Goal: Task Accomplishment & Management: Use online tool/utility

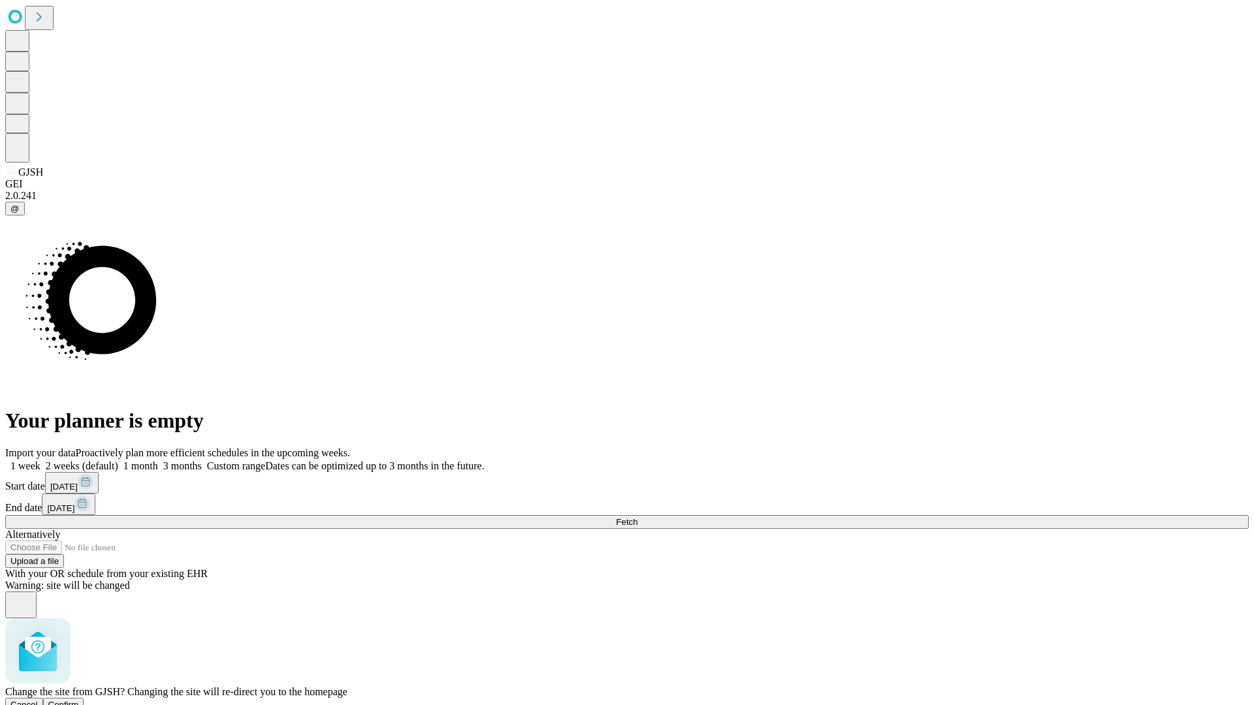
click at [79, 700] on span "Confirm" at bounding box center [63, 705] width 31 height 10
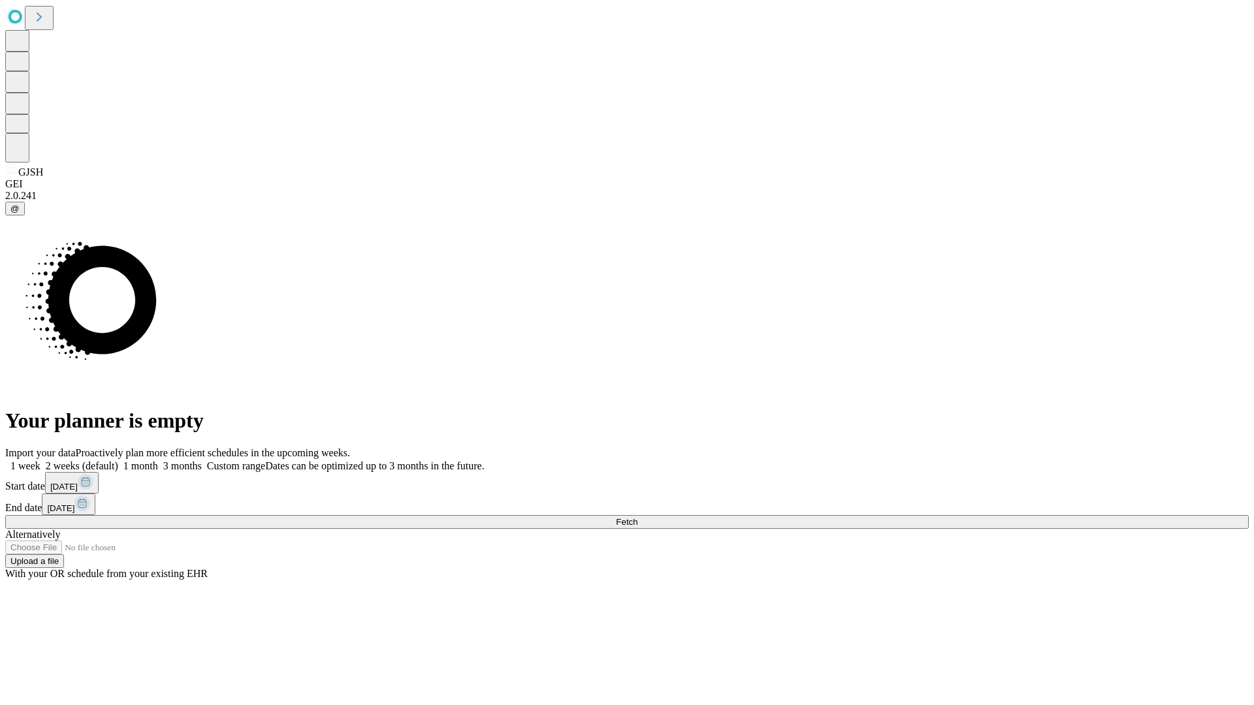
click at [158, 460] on label "1 month" at bounding box center [138, 465] width 40 height 11
click at [637, 517] on span "Fetch" at bounding box center [627, 522] width 22 height 10
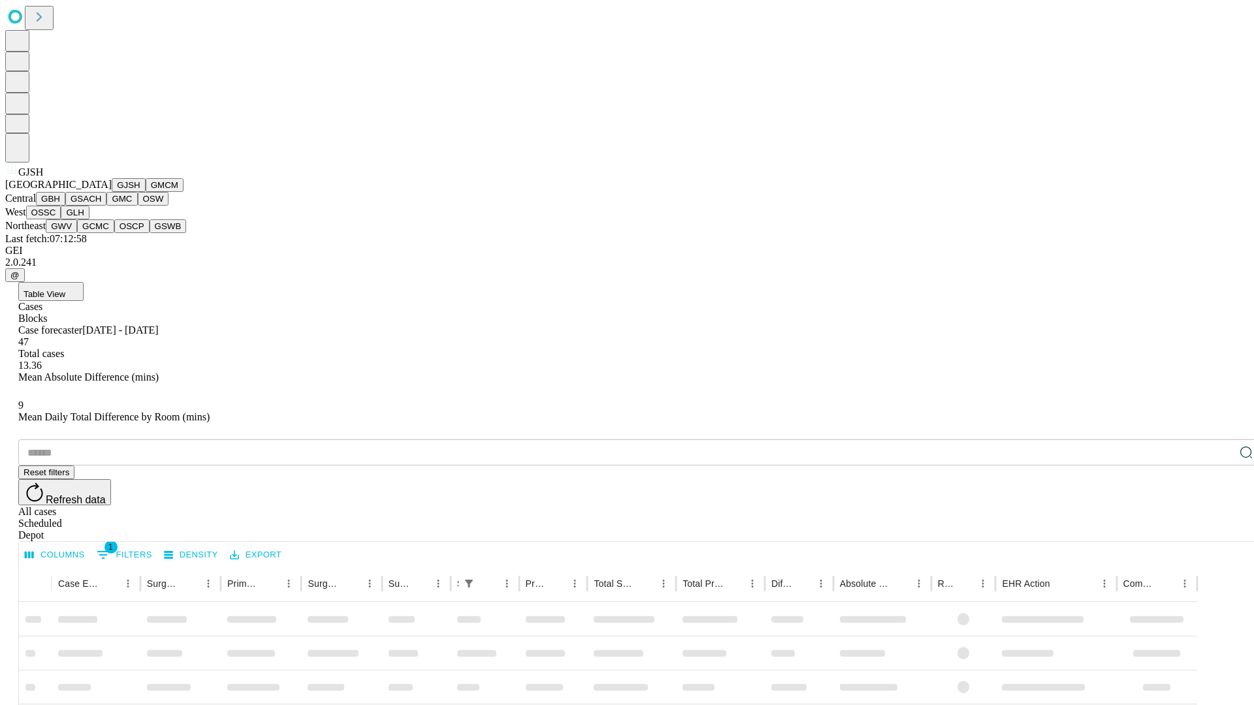
click at [146, 192] on button "GMCM" at bounding box center [165, 185] width 38 height 14
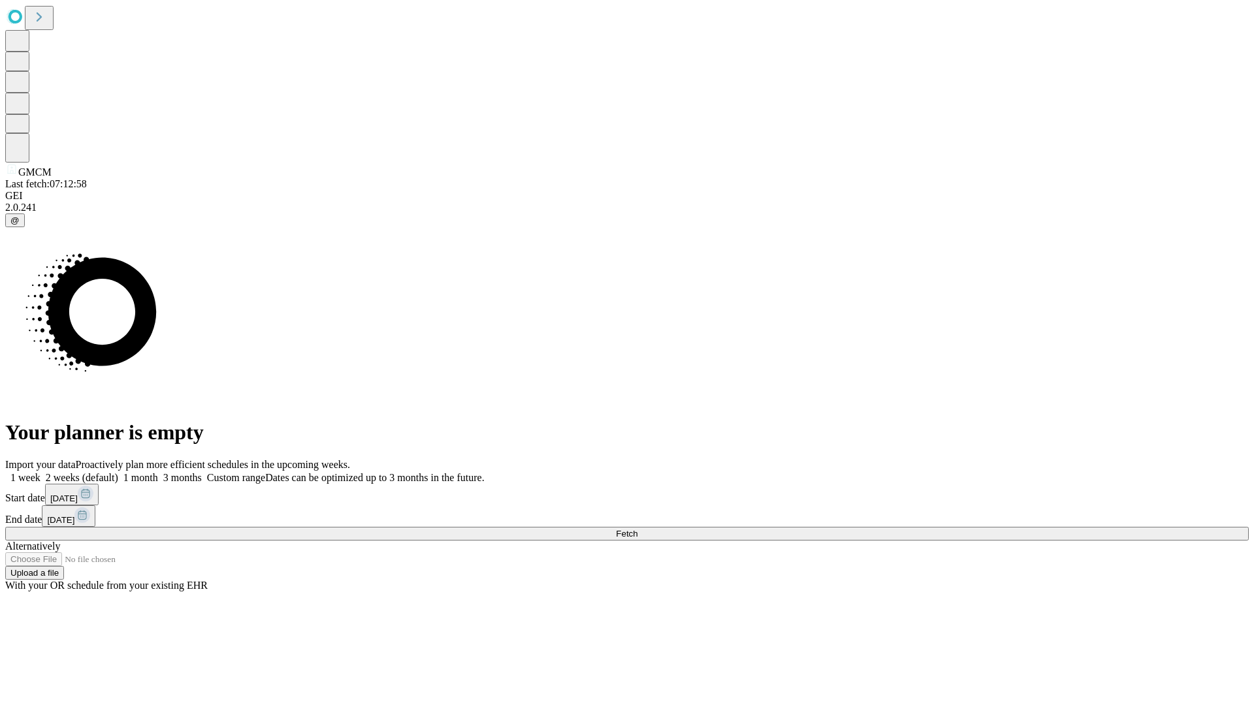
click at [158, 472] on label "1 month" at bounding box center [138, 477] width 40 height 11
click at [637, 529] on span "Fetch" at bounding box center [627, 534] width 22 height 10
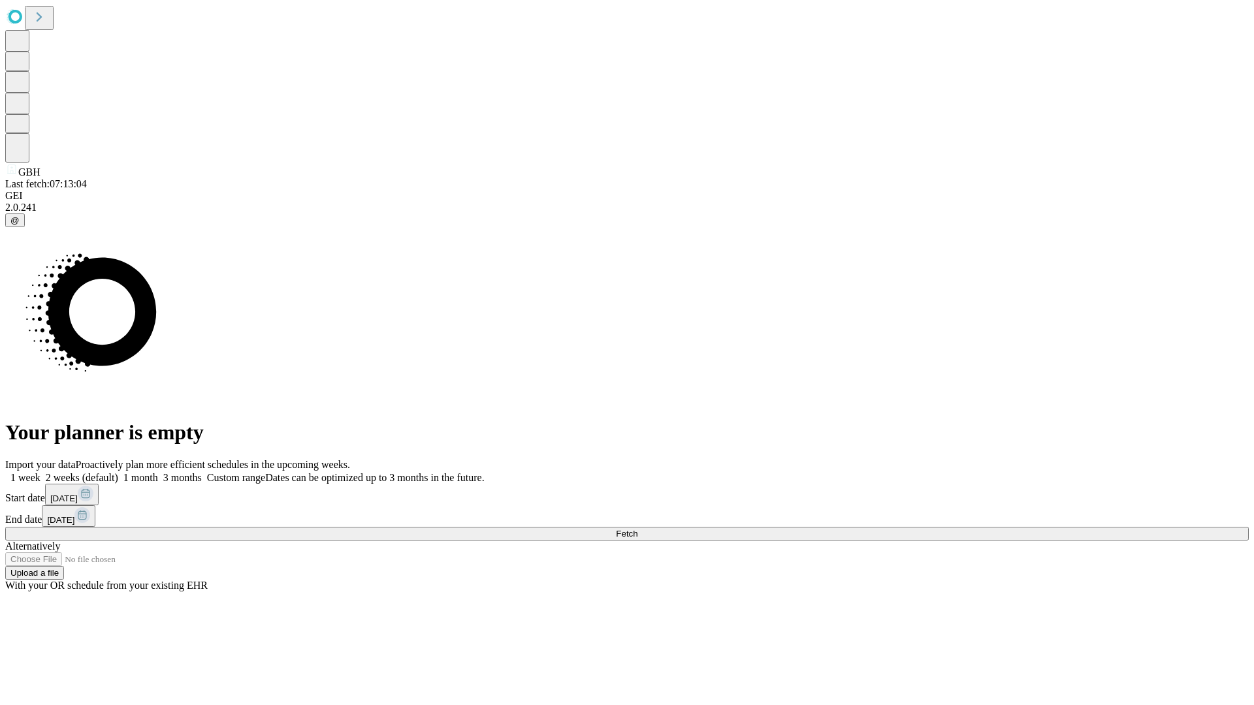
click at [158, 472] on label "1 month" at bounding box center [138, 477] width 40 height 11
click at [637, 529] on span "Fetch" at bounding box center [627, 534] width 22 height 10
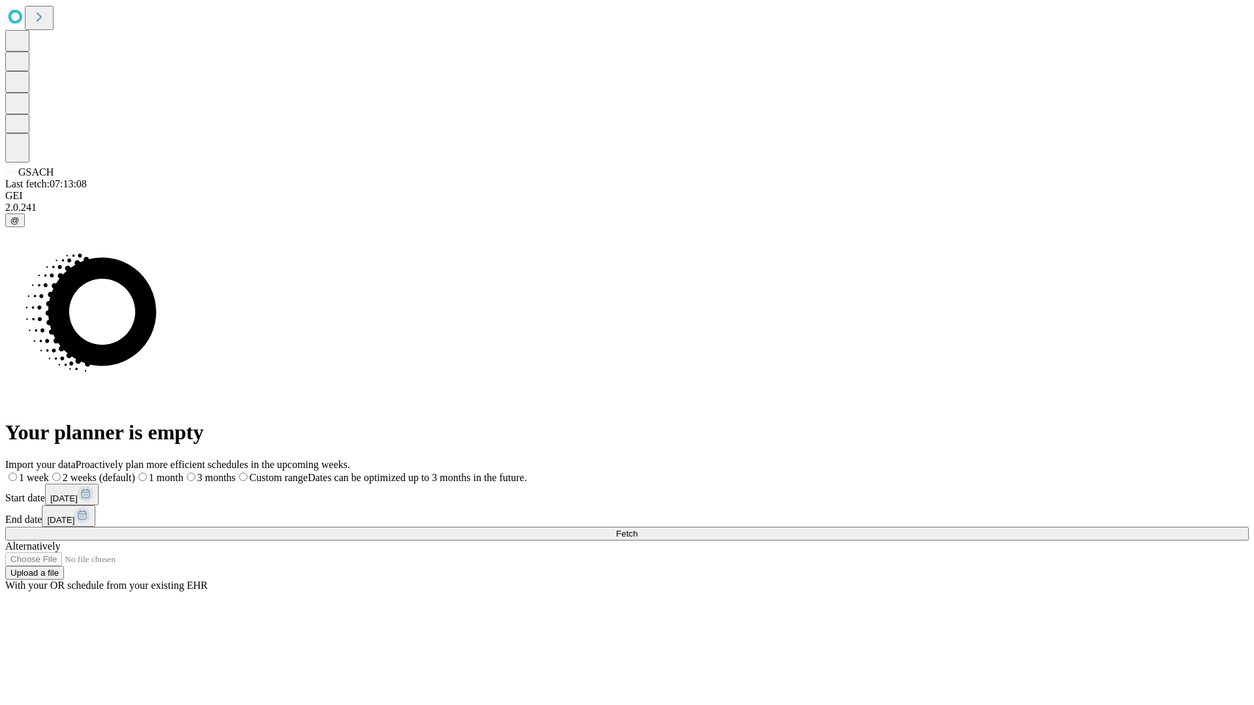
click at [184, 472] on label "1 month" at bounding box center [159, 477] width 48 height 11
click at [637, 529] on span "Fetch" at bounding box center [627, 534] width 22 height 10
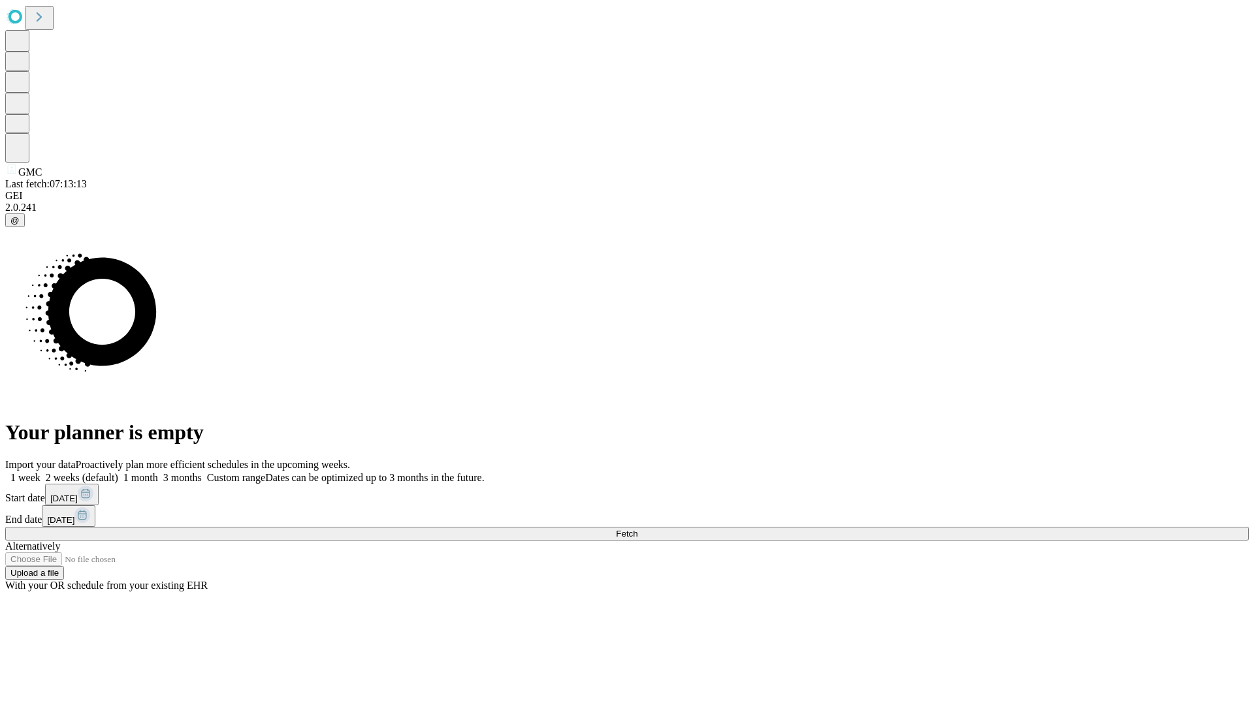
click at [158, 472] on label "1 month" at bounding box center [138, 477] width 40 height 11
click at [637, 529] on span "Fetch" at bounding box center [627, 534] width 22 height 10
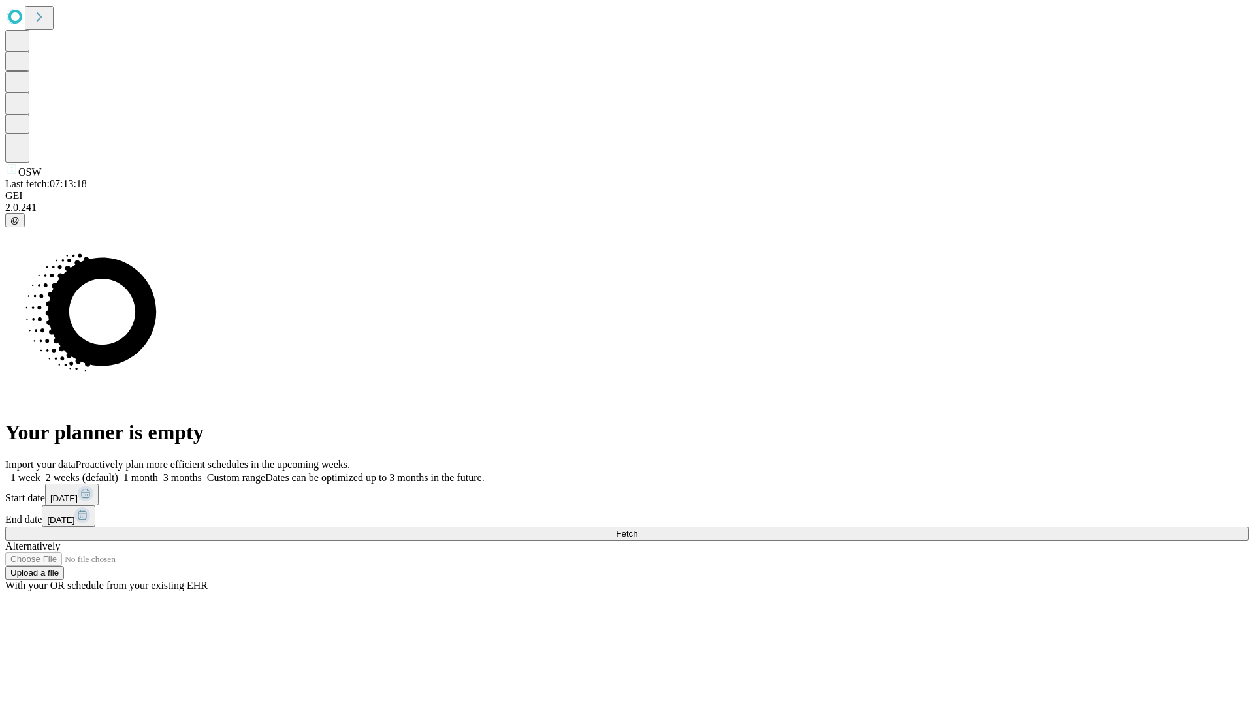
click at [158, 472] on label "1 month" at bounding box center [138, 477] width 40 height 11
click at [637, 529] on span "Fetch" at bounding box center [627, 534] width 22 height 10
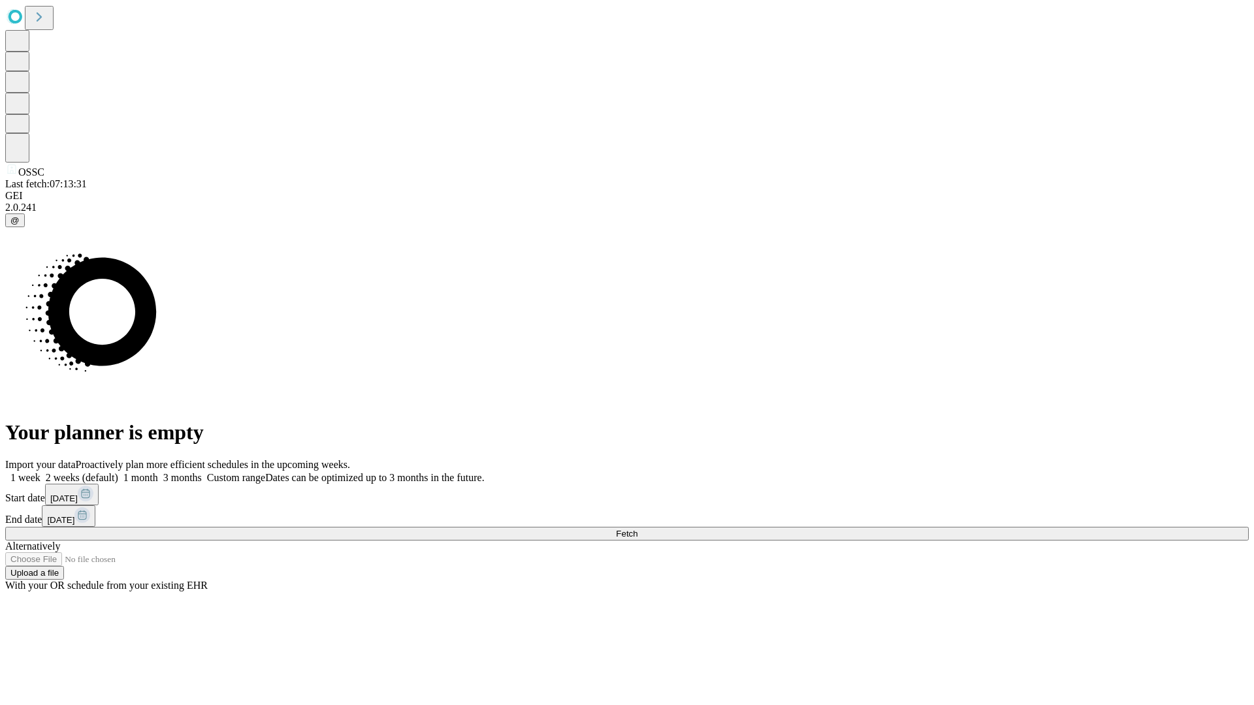
click at [158, 472] on label "1 month" at bounding box center [138, 477] width 40 height 11
click at [637, 529] on span "Fetch" at bounding box center [627, 534] width 22 height 10
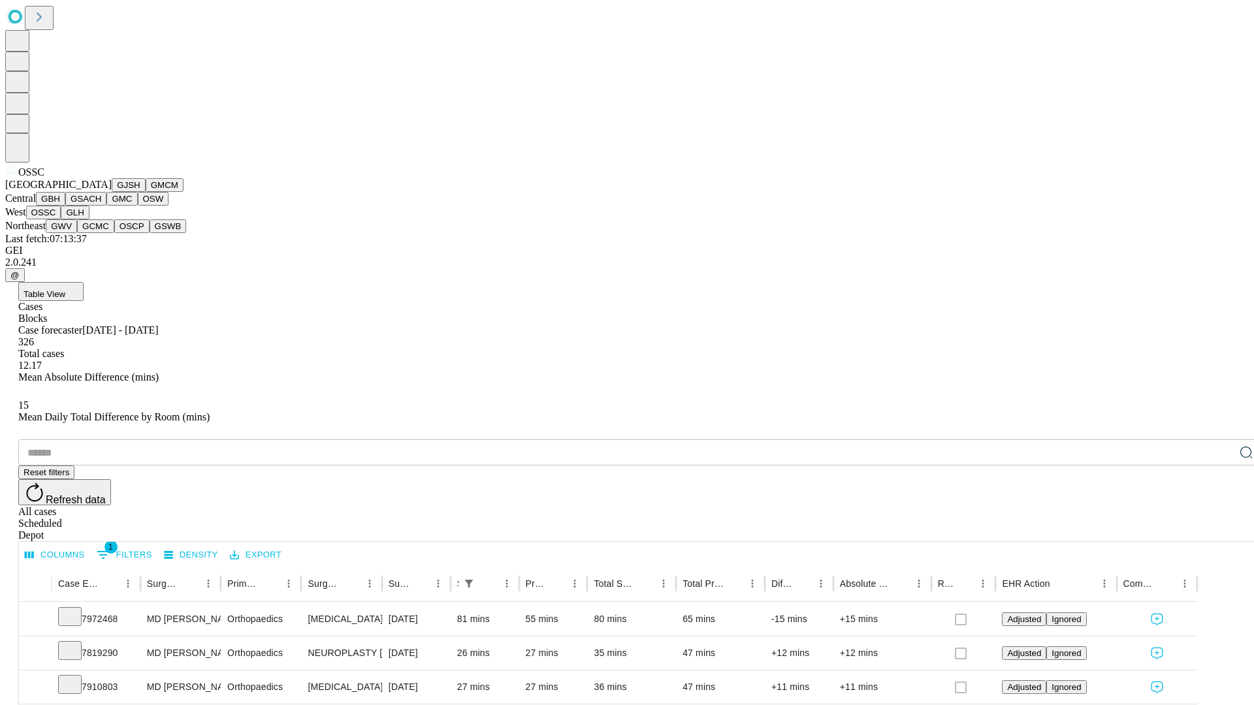
click at [89, 219] on button "GLH" at bounding box center [75, 213] width 28 height 14
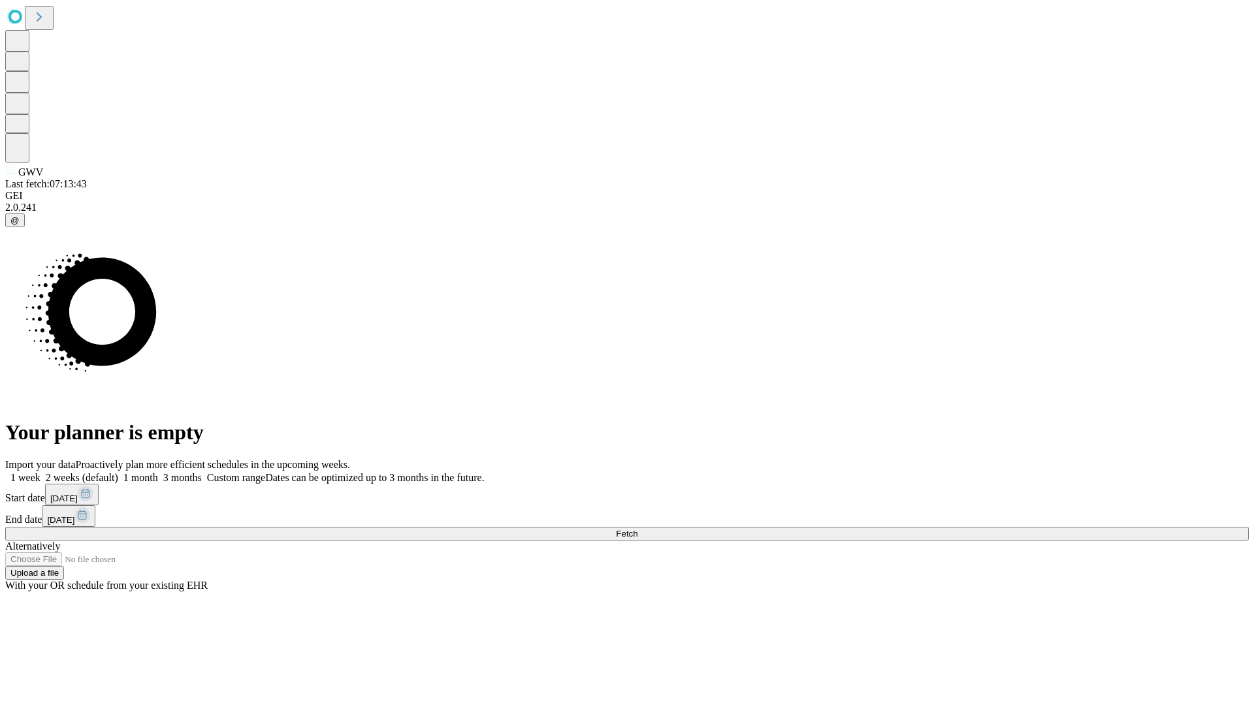
click at [158, 472] on label "1 month" at bounding box center [138, 477] width 40 height 11
click at [637, 529] on span "Fetch" at bounding box center [627, 534] width 22 height 10
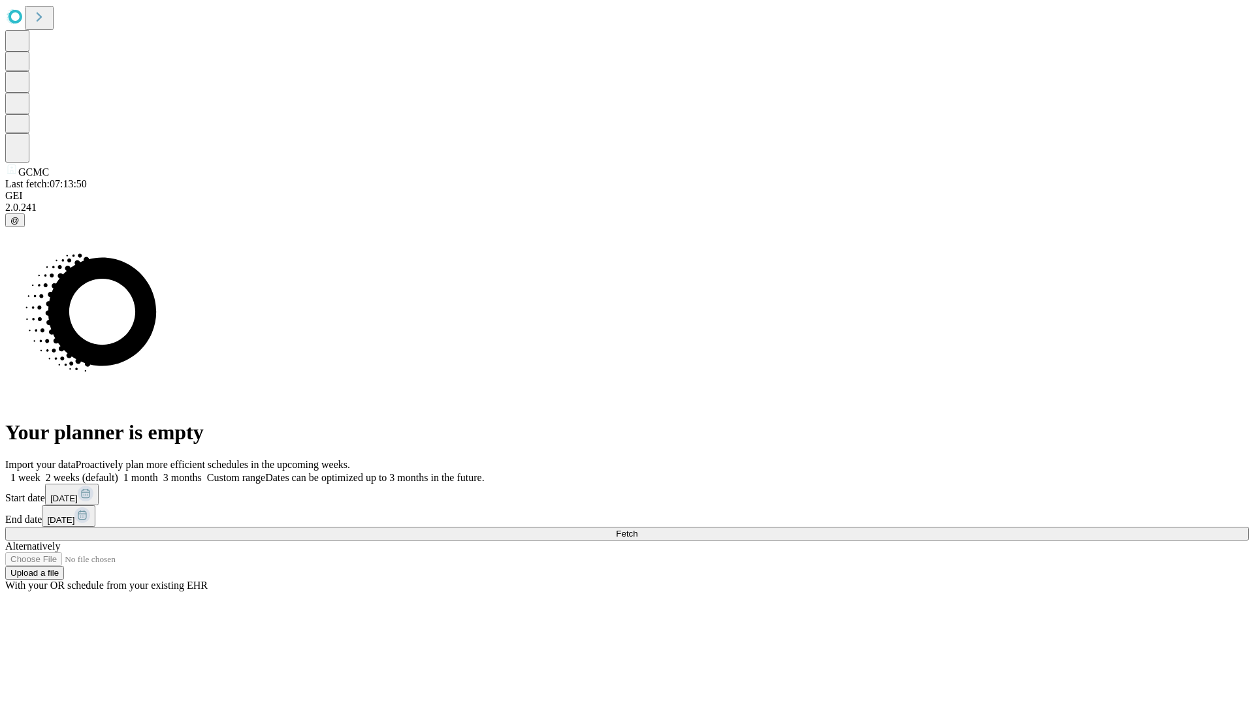
click at [158, 472] on label "1 month" at bounding box center [138, 477] width 40 height 11
click at [637, 529] on span "Fetch" at bounding box center [627, 534] width 22 height 10
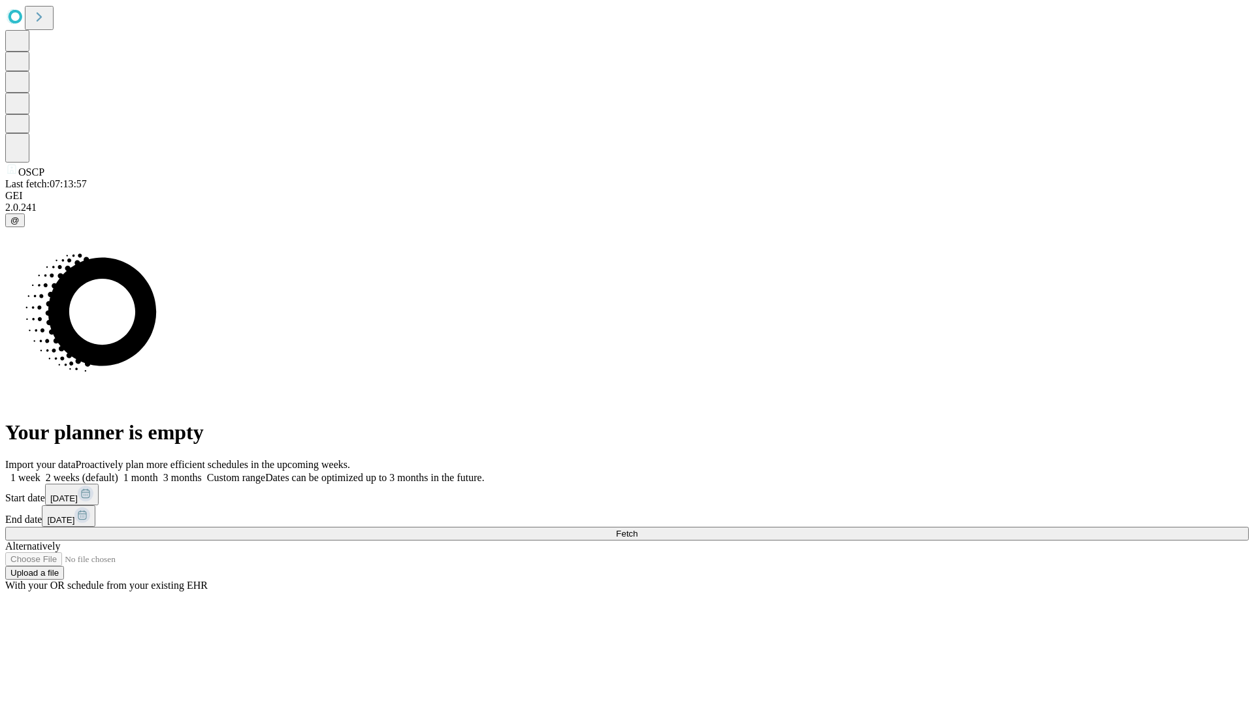
click at [637, 529] on span "Fetch" at bounding box center [627, 534] width 22 height 10
